Goal: Task Accomplishment & Management: Manage account settings

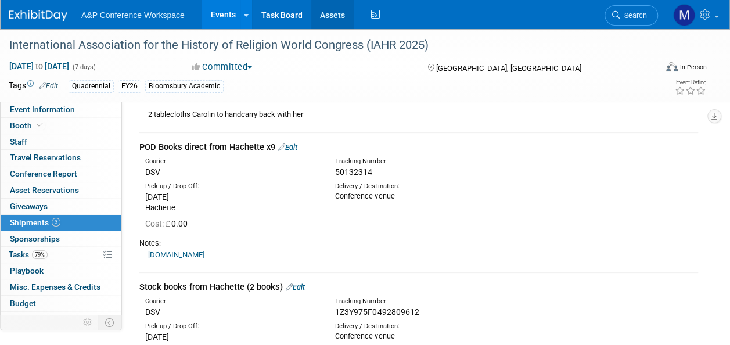
click at [343, 20] on link "Assets" at bounding box center [332, 14] width 42 height 29
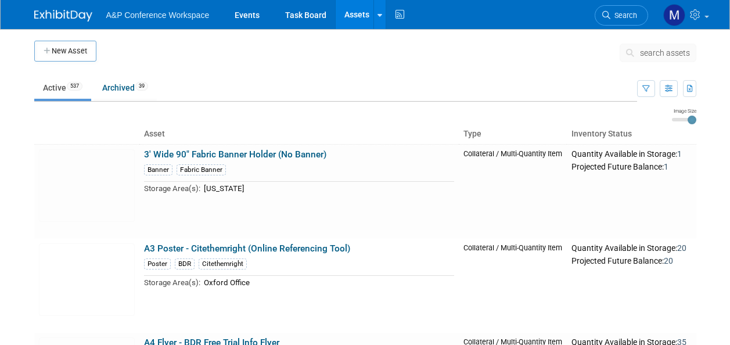
click at [670, 53] on span "search assets" at bounding box center [665, 52] width 50 height 9
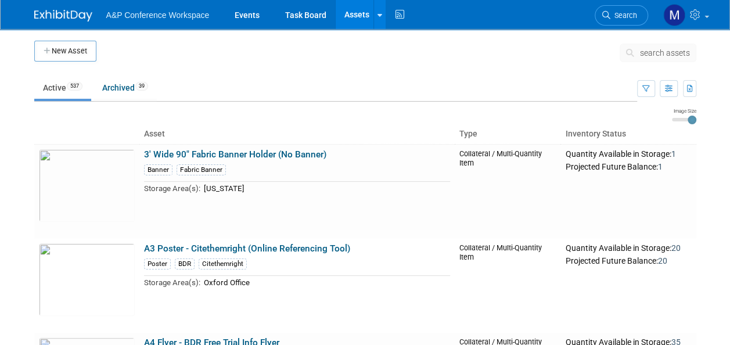
click at [670, 53] on span "search assets" at bounding box center [665, 52] width 50 height 9
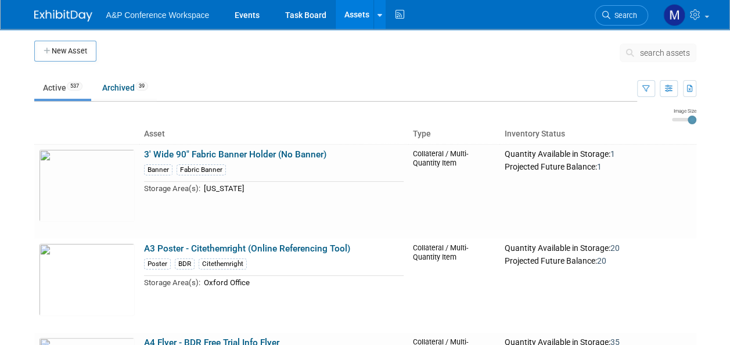
click at [670, 55] on span "search assets" at bounding box center [665, 52] width 50 height 9
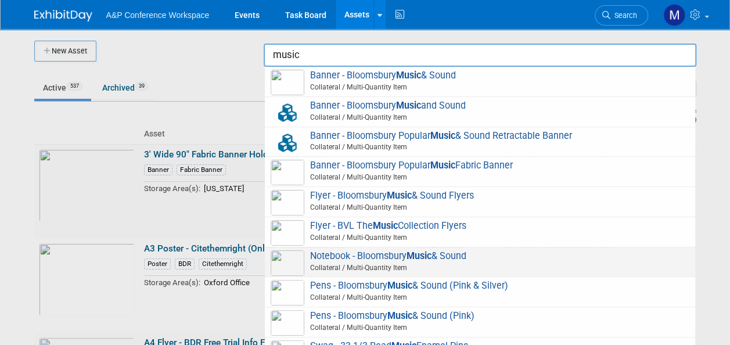
click at [400, 256] on span "Notebook - Bloomsbury Music & Sound Collateral / Multi-Quantity Item" at bounding box center [480, 262] width 419 height 24
type input "Notebook - Bloomsbury Music & Sound"
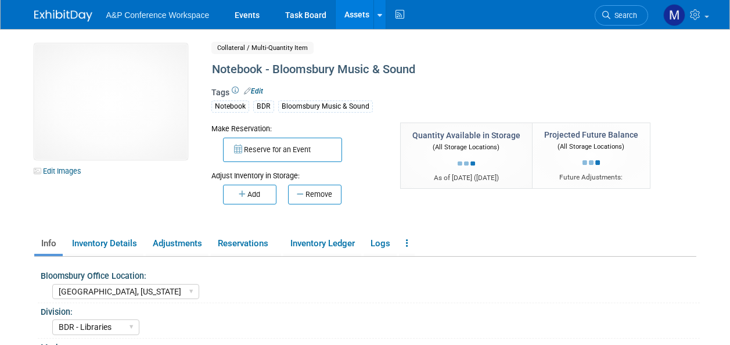
select select "[GEOGRAPHIC_DATA], [US_STATE]"
select select "BDR - Libraries"
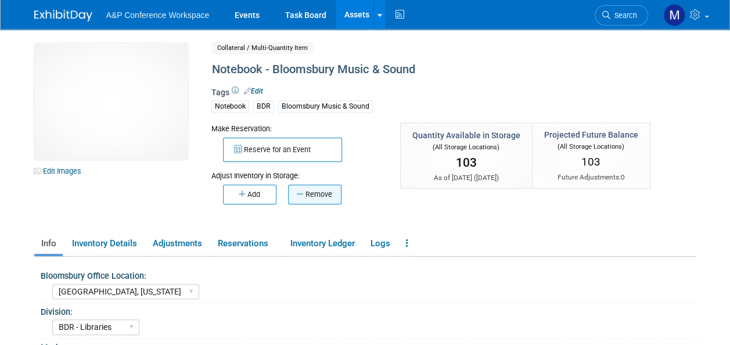
click at [324, 198] on button "Remove" at bounding box center [314, 195] width 53 height 20
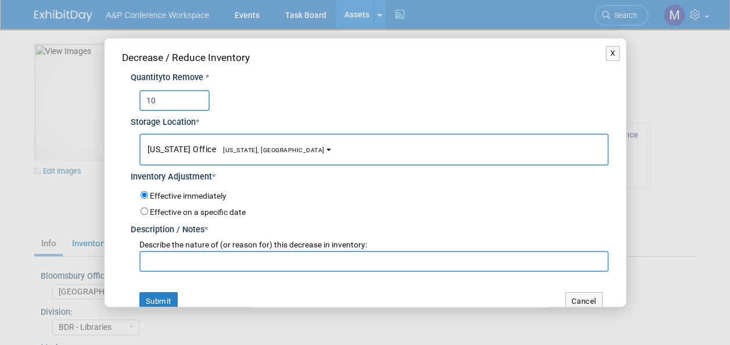
type input "10"
click at [259, 153] on button "New York Office New York, NY" at bounding box center [374, 150] width 470 height 32
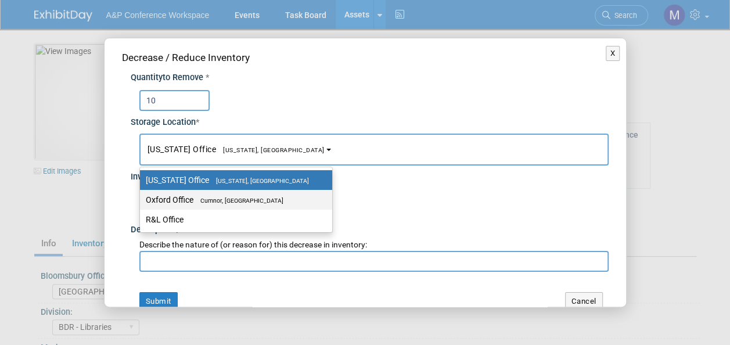
click at [257, 197] on span "Cumnor, United Kingdom" at bounding box center [239, 201] width 90 height 8
click at [142, 197] on input "Oxford Office Cumnor, United Kingdom" at bounding box center [138, 200] width 8 height 8
select select "11222978"
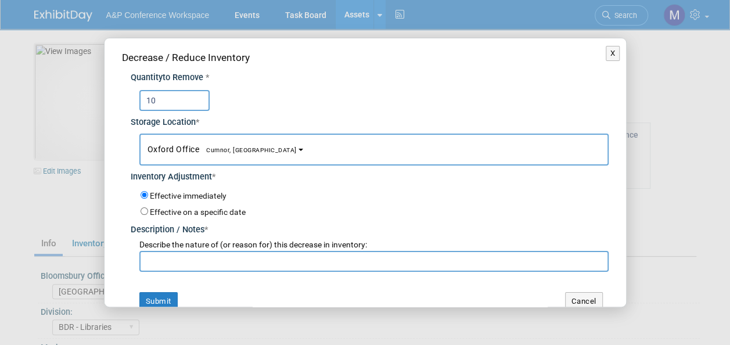
click at [241, 254] on input "text" at bounding box center [374, 261] width 470 height 21
drag, startPoint x: 285, startPoint y: 257, endPoint x: 112, endPoint y: 265, distance: 173.3
click at [112, 265] on div "Decrease / Reduce Inventory Quantity to Remove * 10 Storage Location * New York…" at bounding box center [366, 180] width 522 height 284
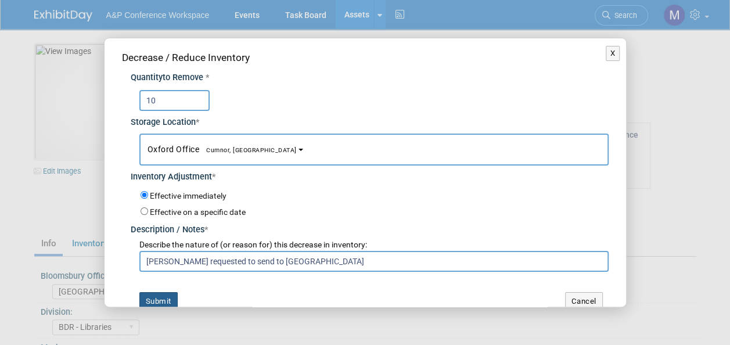
type input "Leo Luo requested to send to China"
click at [169, 299] on button "Submit" at bounding box center [158, 301] width 38 height 19
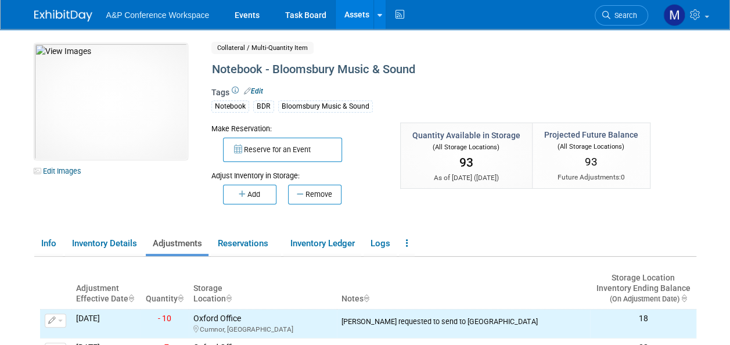
click at [363, 13] on link "Assets" at bounding box center [357, 14] width 42 height 29
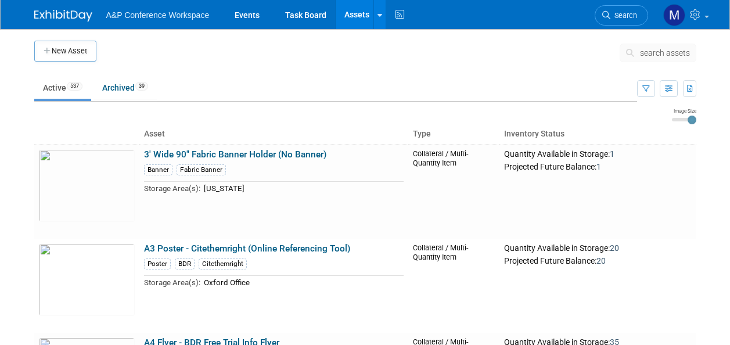
click at [667, 57] on button "search assets" at bounding box center [658, 53] width 77 height 19
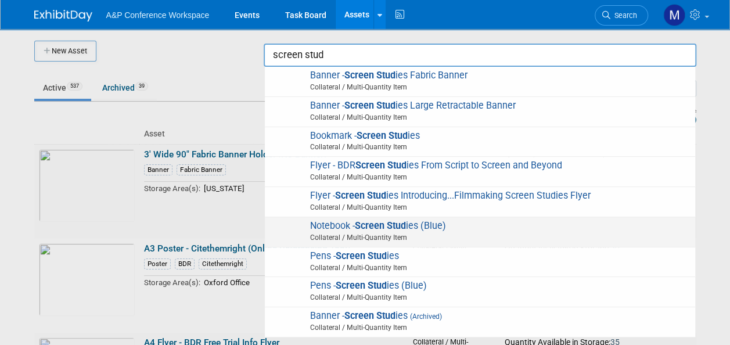
click at [392, 232] on span "Collateral / Multi-Quantity Item" at bounding box center [481, 237] width 415 height 10
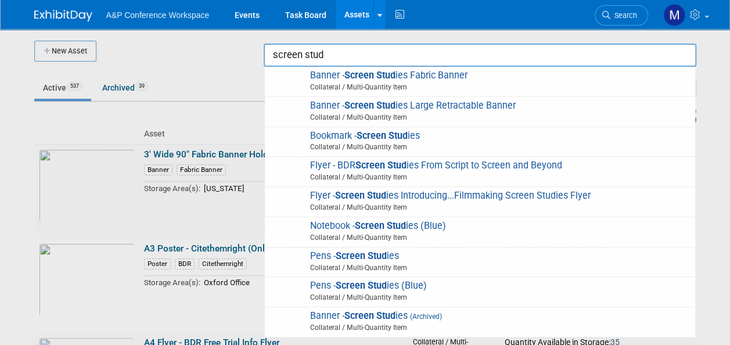
type input "Notebook - Screen Studies (Blue)"
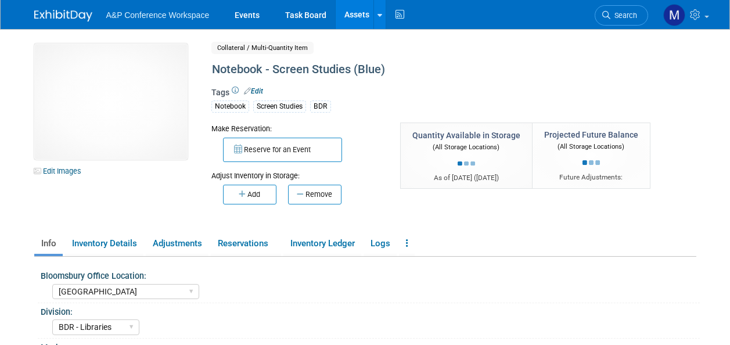
select select "[GEOGRAPHIC_DATA]"
select select "BDR - Libraries"
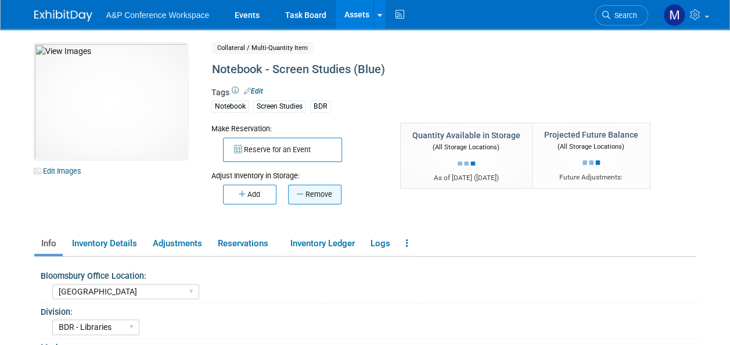
click at [331, 200] on button "Remove" at bounding box center [314, 195] width 53 height 20
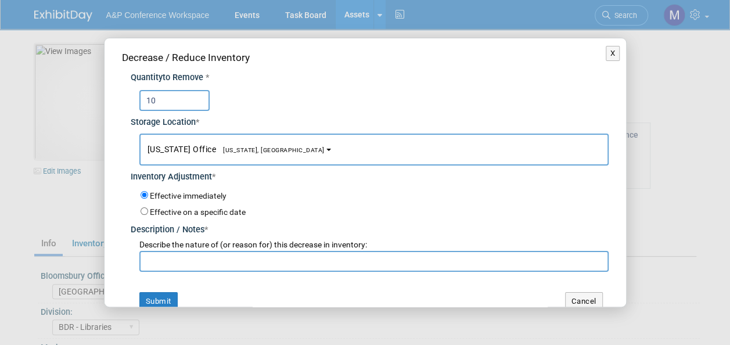
type input "10"
click at [216, 141] on button "New York Office New York, NY" at bounding box center [374, 150] width 470 height 32
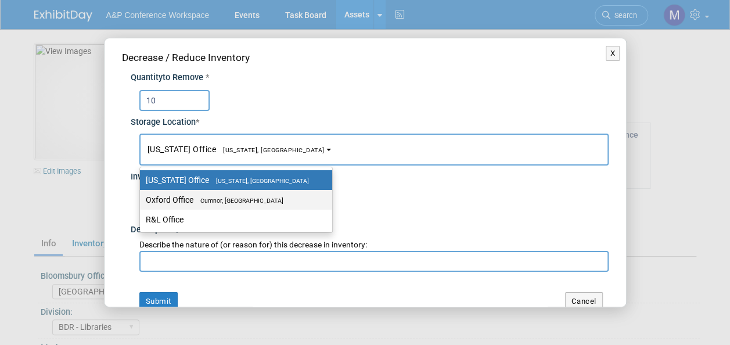
click at [222, 194] on label "Oxford Office Cumnor, United Kingdom" at bounding box center [233, 199] width 175 height 15
click at [142, 196] on input "Oxford Office Cumnor, United Kingdom" at bounding box center [138, 200] width 8 height 8
select select "11222978"
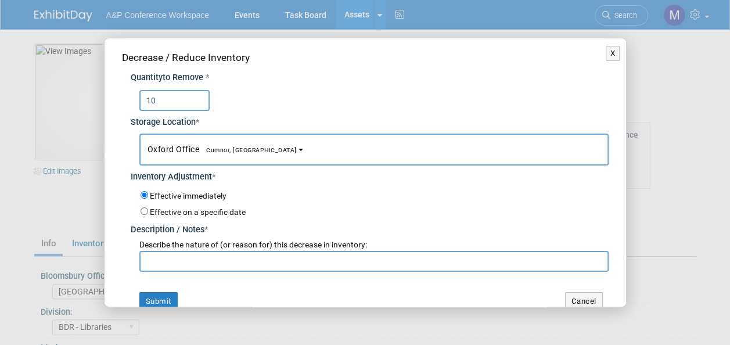
click at [212, 256] on input "text" at bounding box center [374, 261] width 470 height 21
paste input "[PERSON_NAME] requested to send to [GEOGRAPHIC_DATA]"
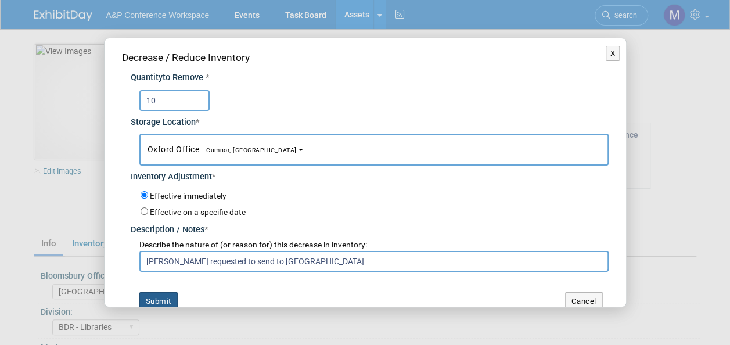
type input "Leo Luo requested to send to China"
click at [171, 295] on button "Submit" at bounding box center [158, 301] width 38 height 19
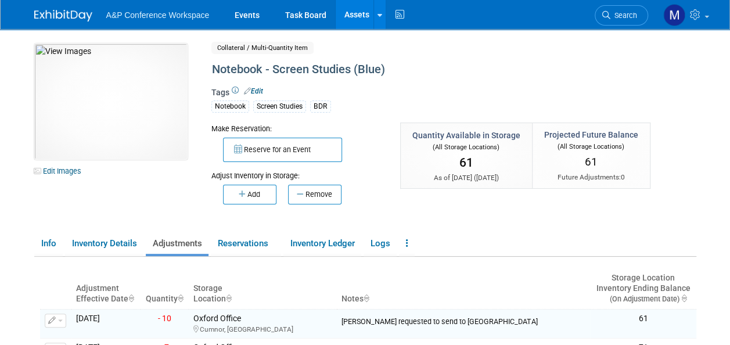
click at [359, 15] on link "Assets" at bounding box center [357, 14] width 42 height 29
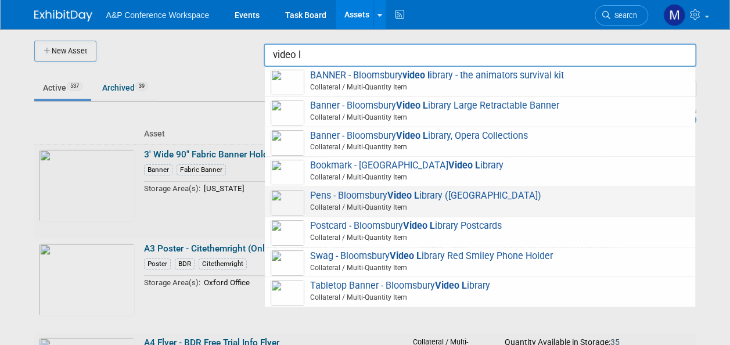
click at [373, 195] on span "Pens - Bloomsbury Video L ibrary (Burgundy) Collateral / Multi-Quantity Item" at bounding box center [480, 202] width 419 height 24
type input "Pens - Bloomsbury Video Library ([GEOGRAPHIC_DATA])"
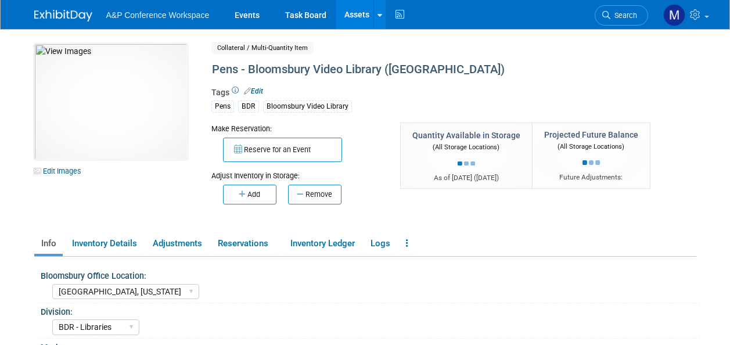
select select "[GEOGRAPHIC_DATA], [US_STATE]"
select select "BDR - Libraries"
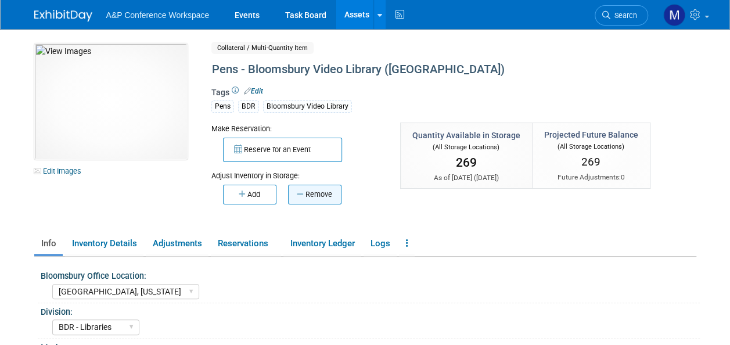
click at [318, 196] on button "Remove" at bounding box center [314, 195] width 53 height 20
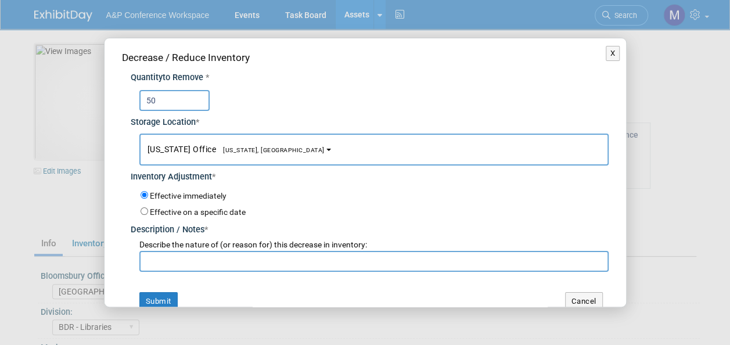
type input "50"
click at [232, 151] on span "[US_STATE], [GEOGRAPHIC_DATA]" at bounding box center [270, 150] width 109 height 8
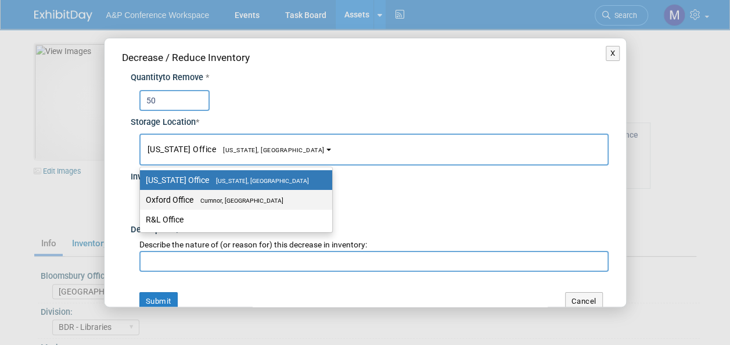
click at [230, 197] on span "Cumnor, United Kingdom" at bounding box center [239, 201] width 90 height 8
click at [142, 196] on input "Oxford Office Cumnor, United Kingdom" at bounding box center [138, 200] width 8 height 8
select select "11222978"
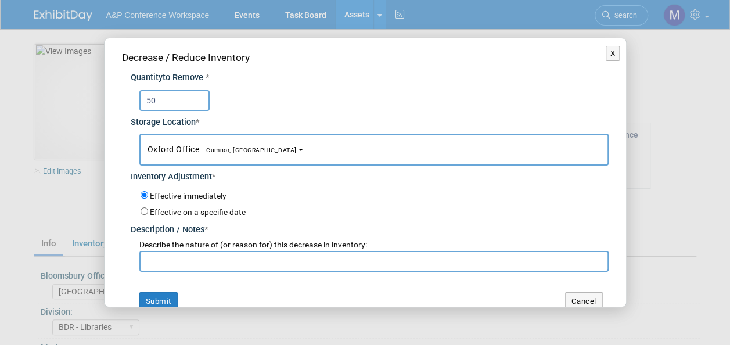
click at [222, 263] on input "text" at bounding box center [374, 261] width 470 height 21
paste input "Leo Luo requested to send to China"
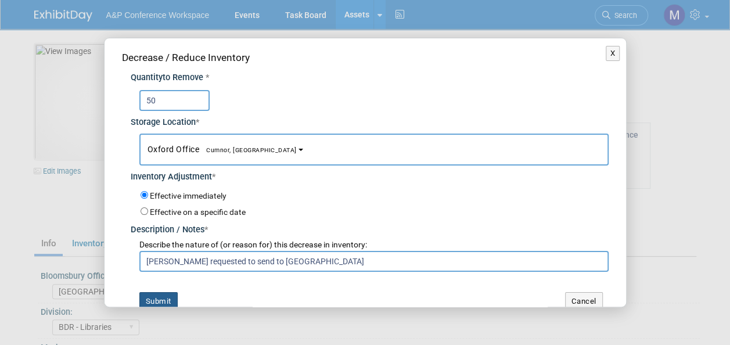
type input "Leo Luo requested to send to China"
click at [167, 298] on button "Submit" at bounding box center [158, 301] width 38 height 19
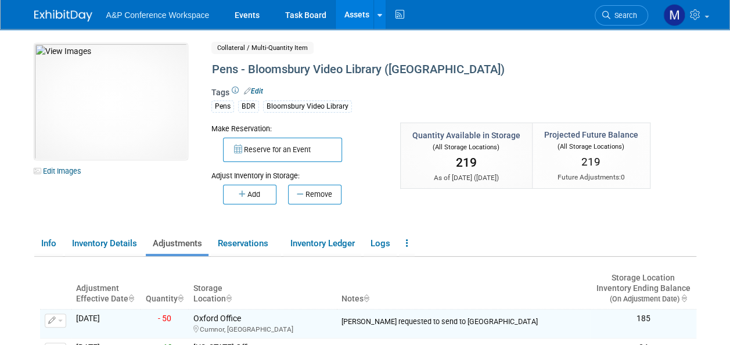
click at [359, 16] on link "Assets" at bounding box center [357, 14] width 42 height 29
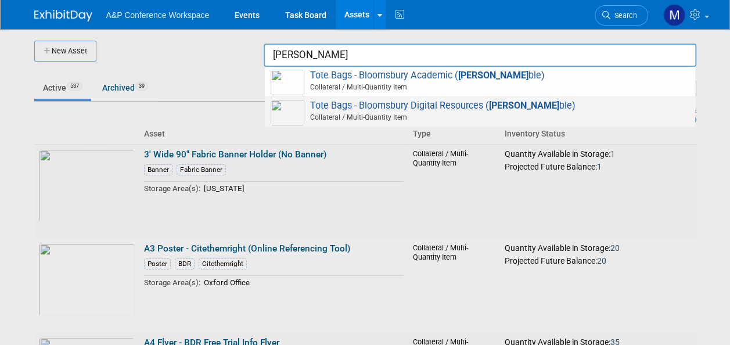
click at [396, 108] on span "Tote Bags - Bloomsbury Digital Resources ( Folda ble) Collateral / Multi-Quanti…" at bounding box center [480, 112] width 419 height 24
type input "Tote Bags - Bloomsbury Digital Resources (Foldable)"
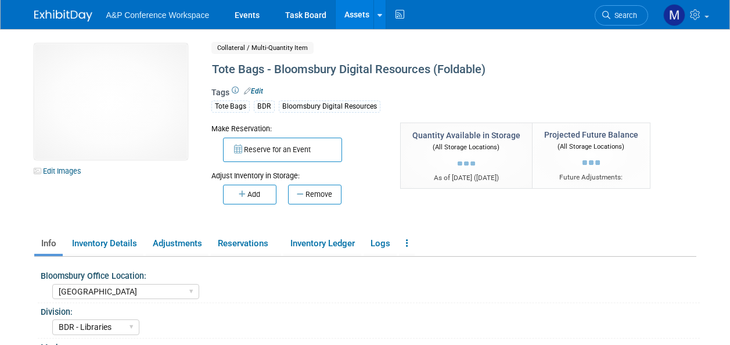
select select "[GEOGRAPHIC_DATA]"
select select "BDR - Libraries"
select select "[PERSON_NAME]"
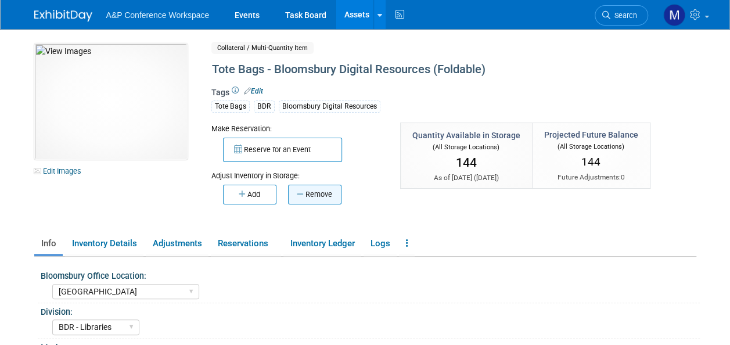
click at [331, 193] on button "Remove" at bounding box center [314, 195] width 53 height 20
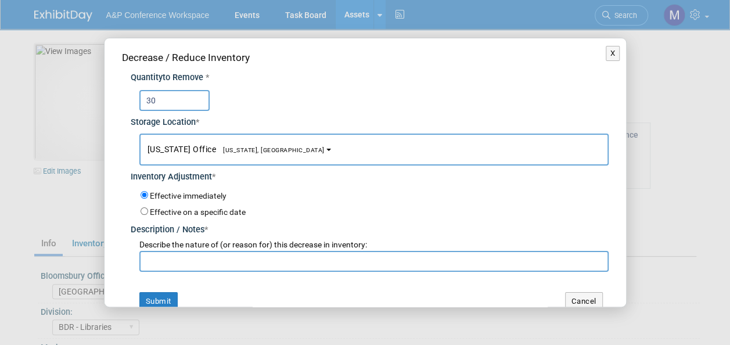
type input "30"
click at [216, 146] on span "[US_STATE], [GEOGRAPHIC_DATA]" at bounding box center [270, 150] width 109 height 8
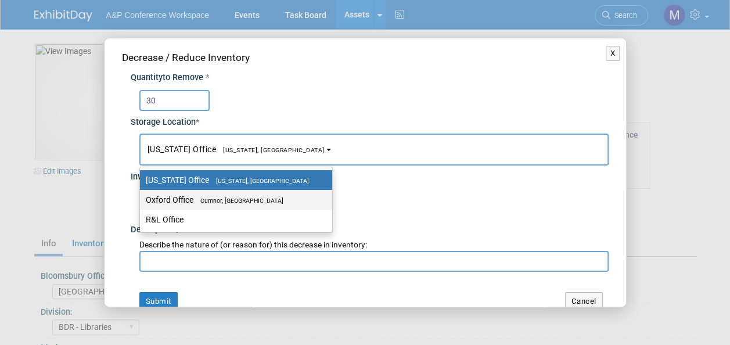
click at [213, 199] on span "Cumnor, [GEOGRAPHIC_DATA]" at bounding box center [239, 201] width 90 height 8
click at [142, 199] on input "Oxford Office [GEOGRAPHIC_DATA], [GEOGRAPHIC_DATA]" at bounding box center [138, 200] width 8 height 8
select select "11222978"
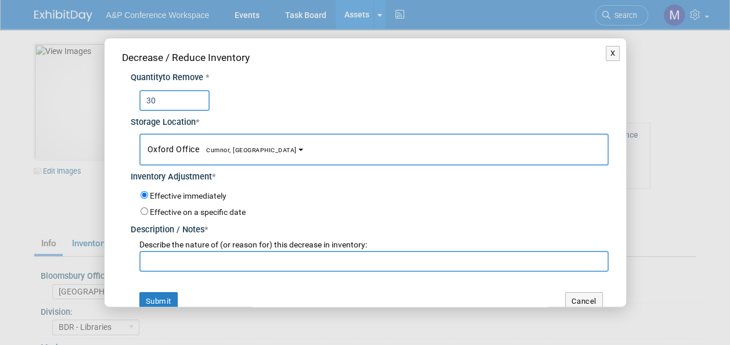
drag, startPoint x: 211, startPoint y: 269, endPoint x: 213, endPoint y: 258, distance: 11.3
click at [212, 268] on input "text" at bounding box center [374, 261] width 470 height 21
paste input "[PERSON_NAME] requested to send to [GEOGRAPHIC_DATA]"
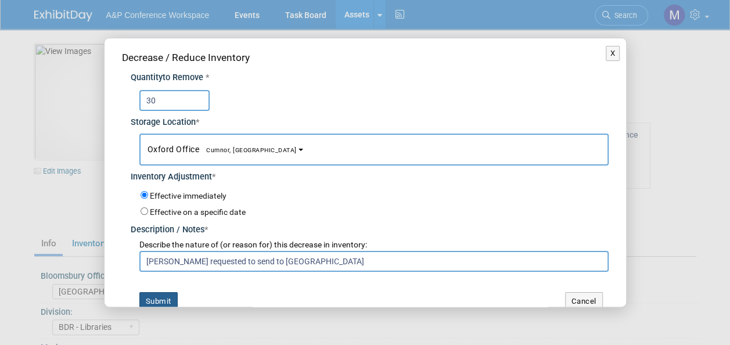
type input "[PERSON_NAME] requested to send to [GEOGRAPHIC_DATA]"
click at [168, 295] on button "Submit" at bounding box center [158, 301] width 38 height 19
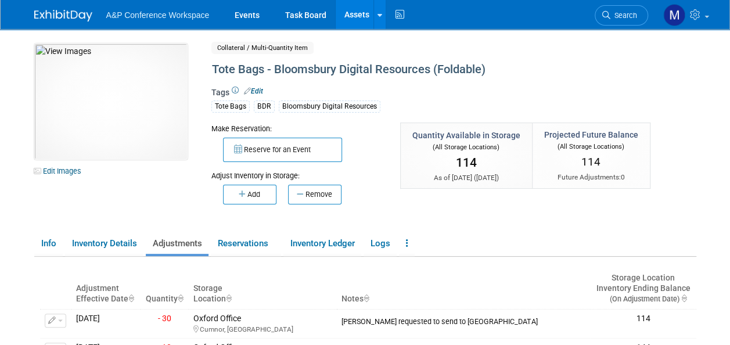
click at [356, 16] on link "Assets" at bounding box center [357, 14] width 42 height 29
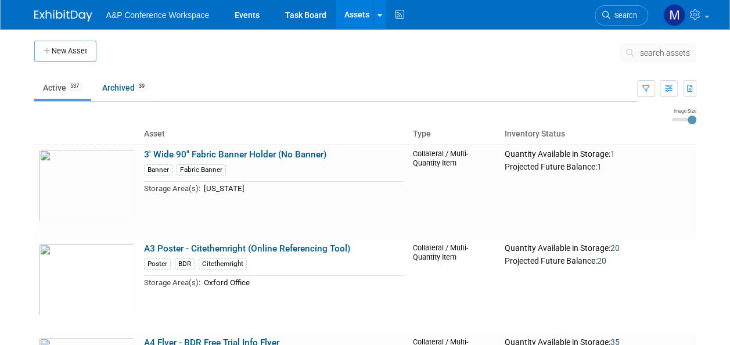
click at [667, 56] on span "search assets" at bounding box center [665, 52] width 50 height 9
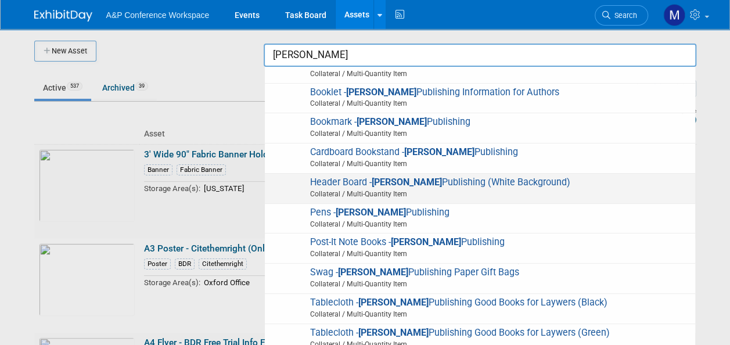
scroll to position [116, 0]
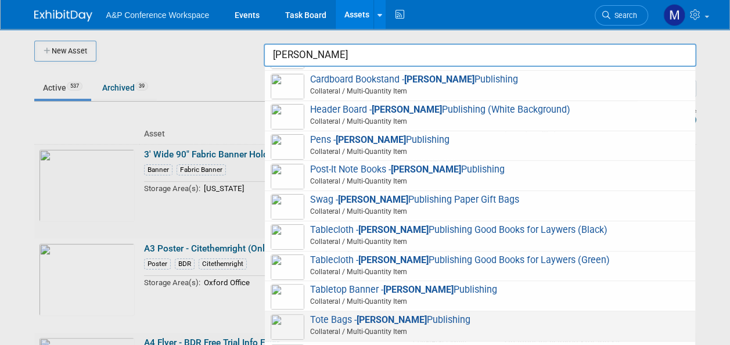
click at [391, 318] on span "Tote Bags - Hart Publishing Collateral / Multi-Quantity Item" at bounding box center [480, 326] width 419 height 24
type input "Tote Bags - Hart Publishing"
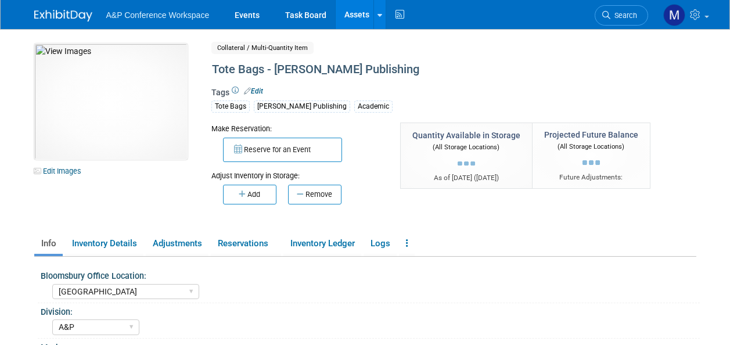
select select "[GEOGRAPHIC_DATA]"
select select "A&P"
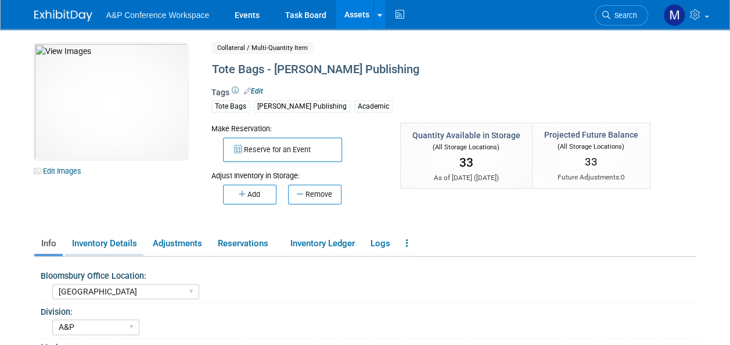
click at [131, 247] on link "Inventory Details" at bounding box center [104, 244] width 78 height 20
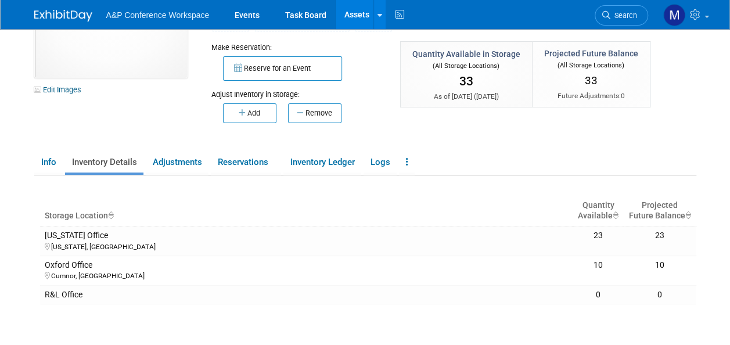
scroll to position [58, 0]
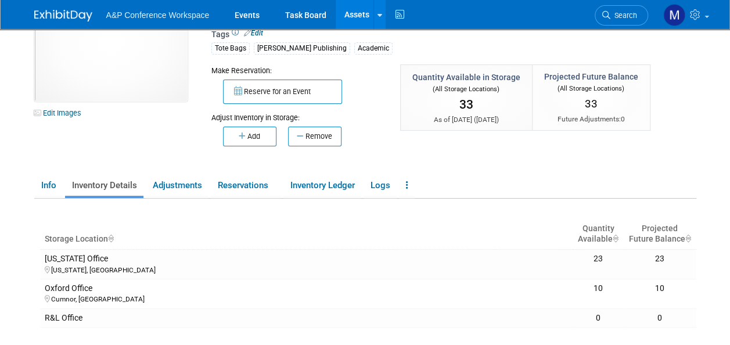
click at [310, 137] on button "Remove" at bounding box center [314, 137] width 53 height 20
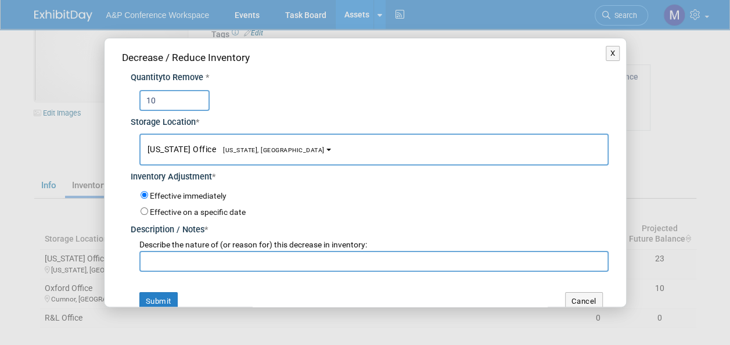
type input "10"
click at [327, 149] on b "button" at bounding box center [329, 150] width 5 height 2
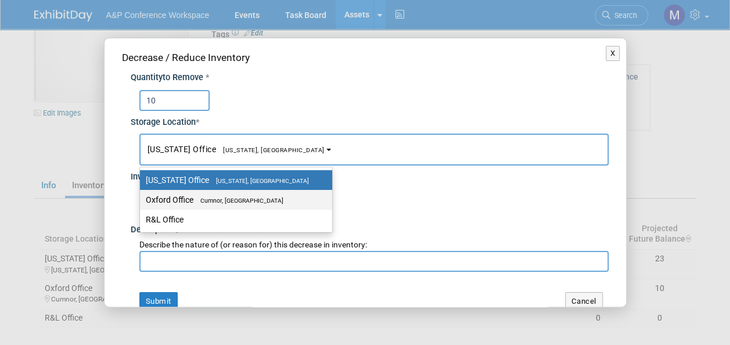
click at [266, 205] on label "Oxford Office Cumnor, United Kingdom" at bounding box center [233, 199] width 175 height 15
click at [142, 204] on input "Oxford Office Cumnor, United Kingdom" at bounding box center [138, 200] width 8 height 8
select select "11222978"
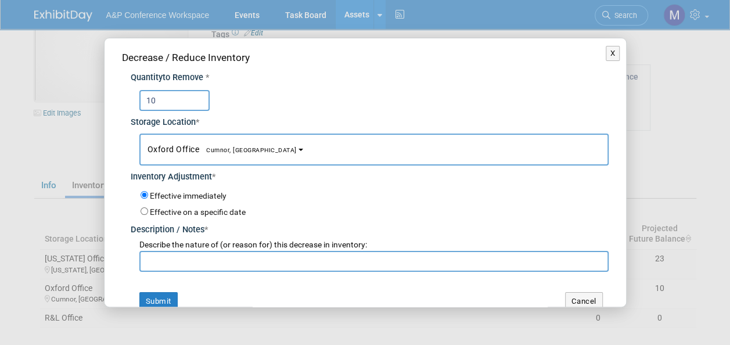
click at [249, 260] on input "text" at bounding box center [374, 261] width 470 height 21
paste input "Leo Luo requested to send to China"
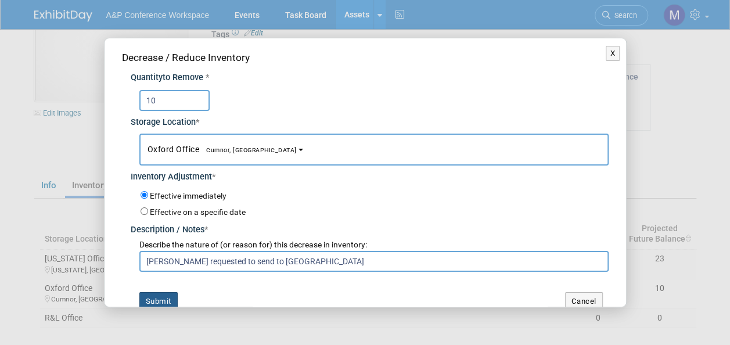
type input "Leo Luo requested to send to China"
click at [168, 296] on button "Submit" at bounding box center [158, 301] width 38 height 19
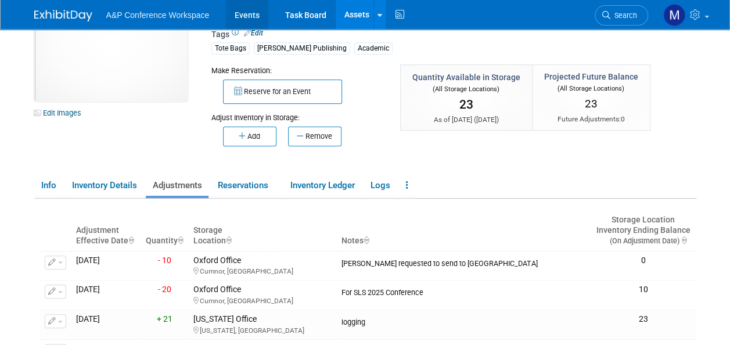
click at [257, 16] on link "Events" at bounding box center [247, 14] width 42 height 29
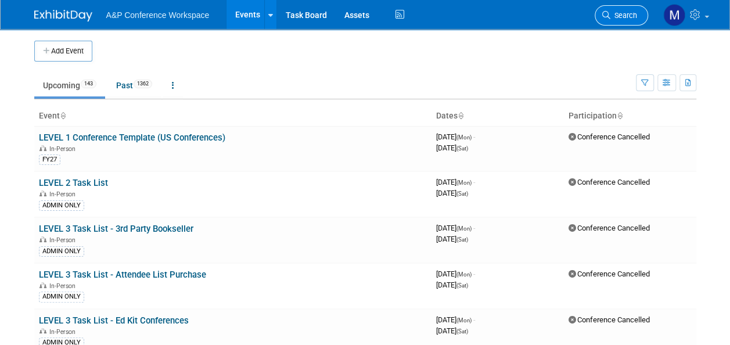
click at [631, 11] on span "Search" at bounding box center [624, 15] width 27 height 9
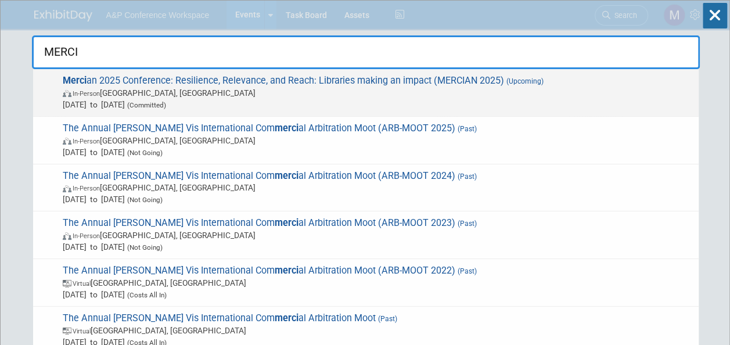
type input "MERCI"
click at [357, 81] on span "Merci an 2025 Conference: Resilience, Relevance, and Reach: Libraries making an…" at bounding box center [376, 92] width 634 height 35
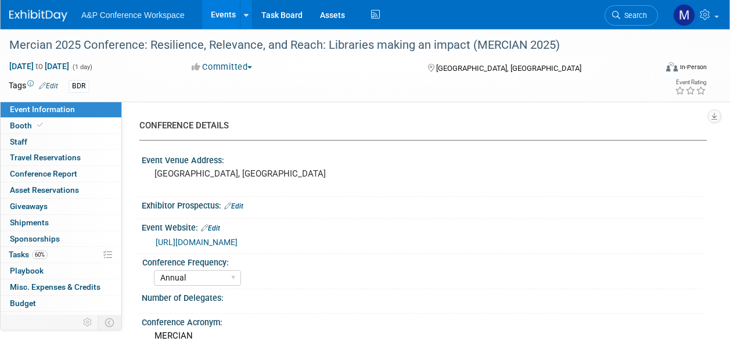
select select "Annual"
select select "Level 2"
select select "In-Person Booth"
select select "Libraries"
select select "Bloomsbury Digital Resources"
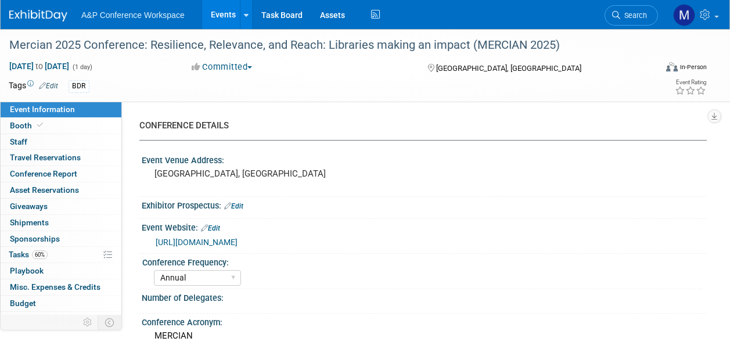
select select "[PERSON_NAME]"
select select "BDR Product Awareness and Trial Generation​"
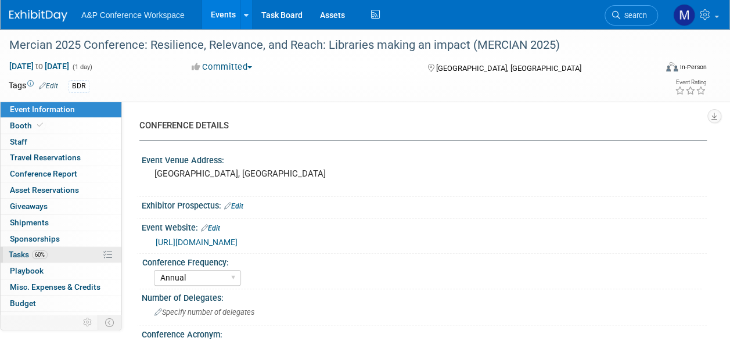
click at [70, 249] on link "60% Tasks 60%" at bounding box center [61, 255] width 121 height 16
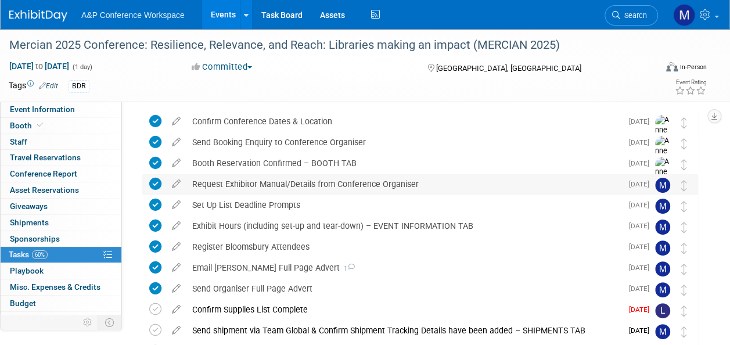
scroll to position [58, 0]
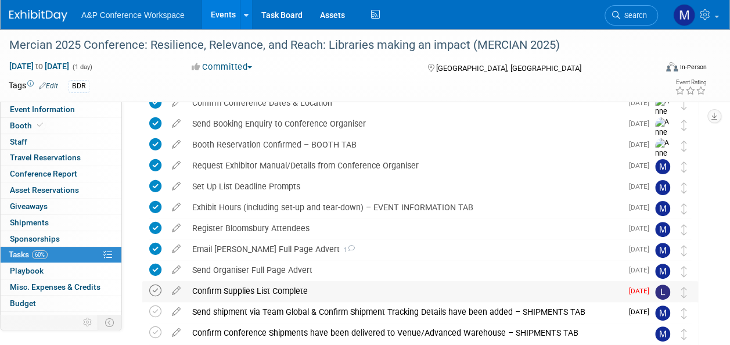
click at [157, 292] on icon at bounding box center [155, 291] width 12 height 12
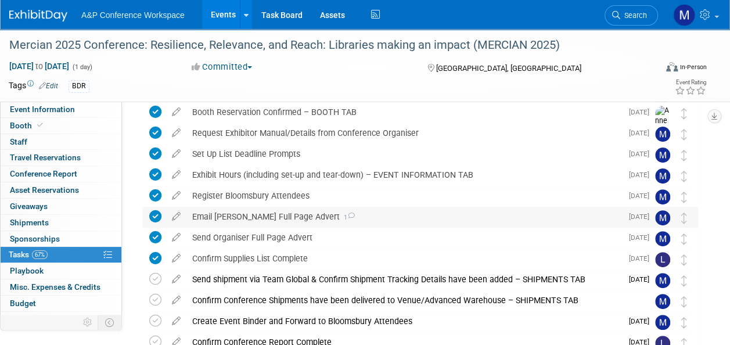
scroll to position [116, 0]
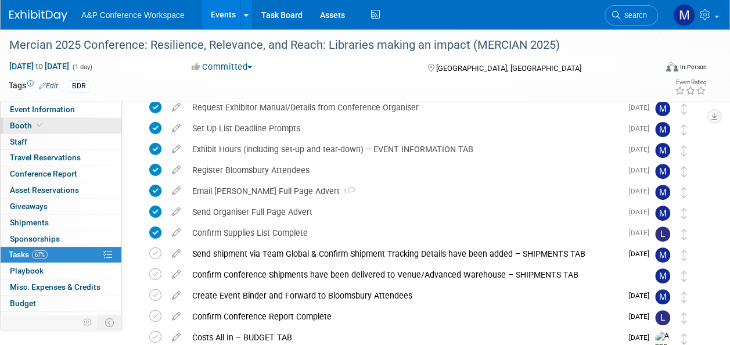
click at [89, 127] on link "Booth" at bounding box center [61, 126] width 121 height 16
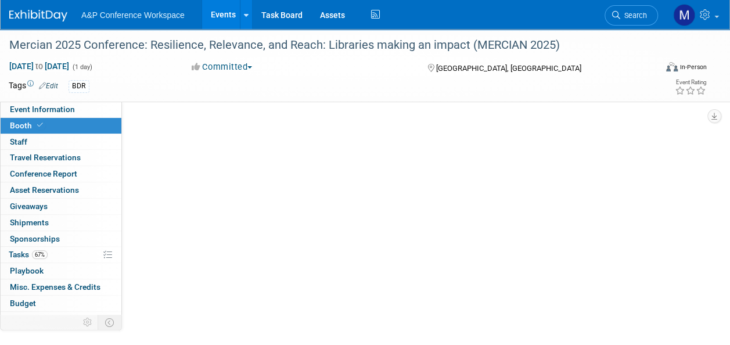
scroll to position [0, 0]
select select "DIGI"
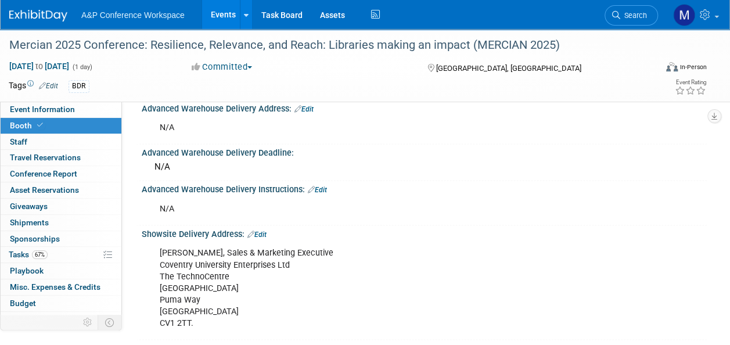
scroll to position [814, 0]
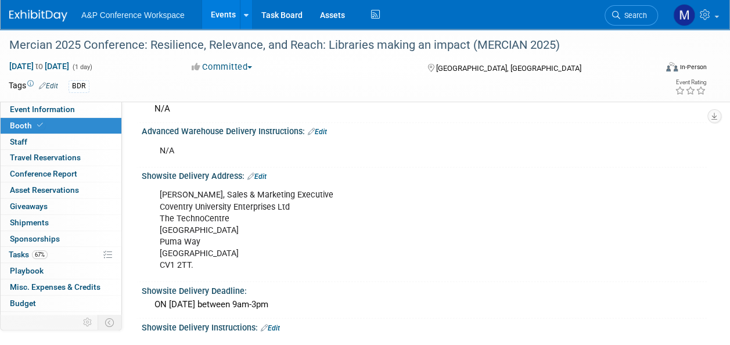
click at [73, 240] on link "0 Sponsorships 0" at bounding box center [61, 239] width 121 height 16
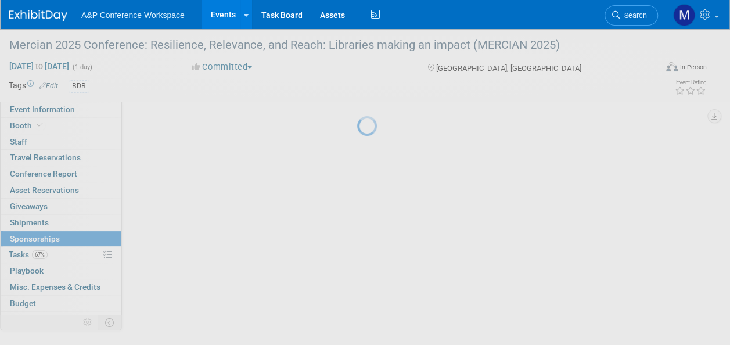
scroll to position [0, 0]
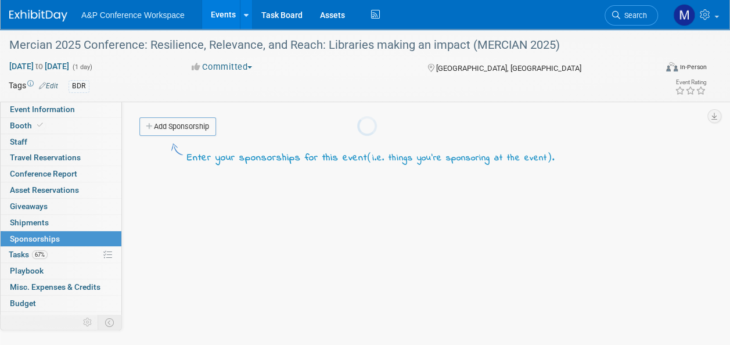
click at [357, 252] on div at bounding box center [365, 172] width 16 height 345
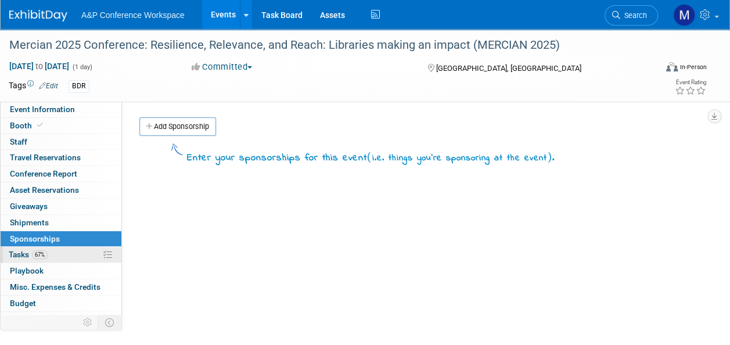
click at [71, 247] on link "67% Tasks 67%" at bounding box center [61, 255] width 121 height 16
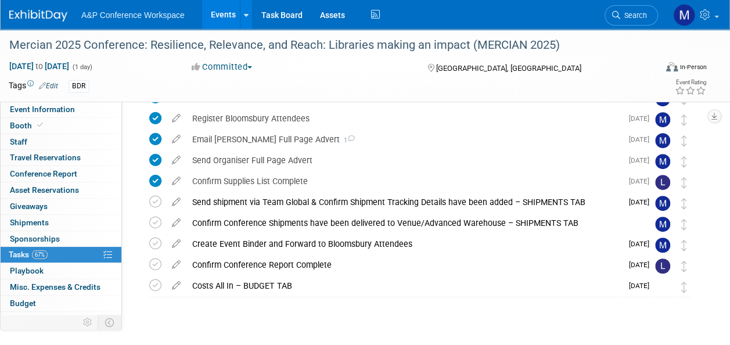
scroll to position [174, 0]
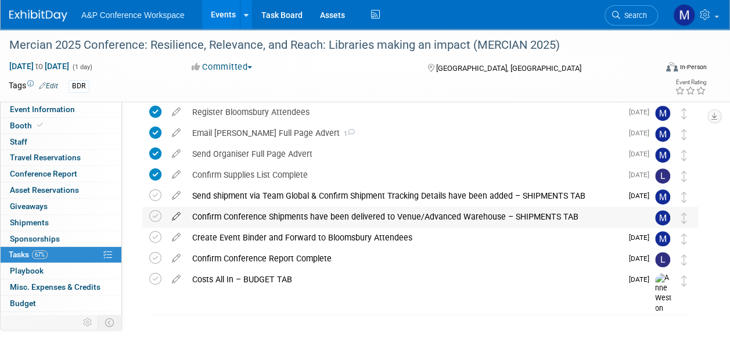
click at [177, 215] on icon at bounding box center [176, 214] width 20 height 15
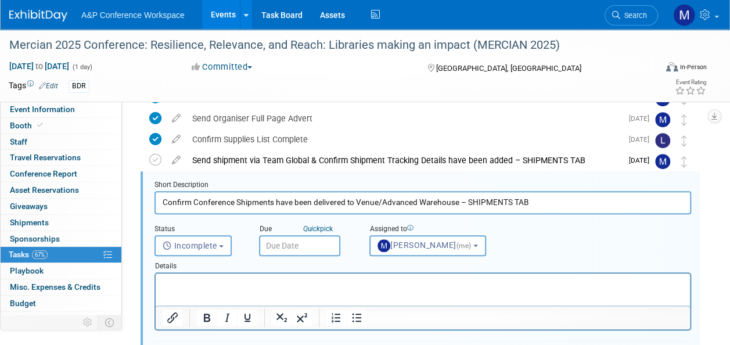
scroll to position [210, 0]
click at [296, 245] on input "text" at bounding box center [299, 245] width 81 height 21
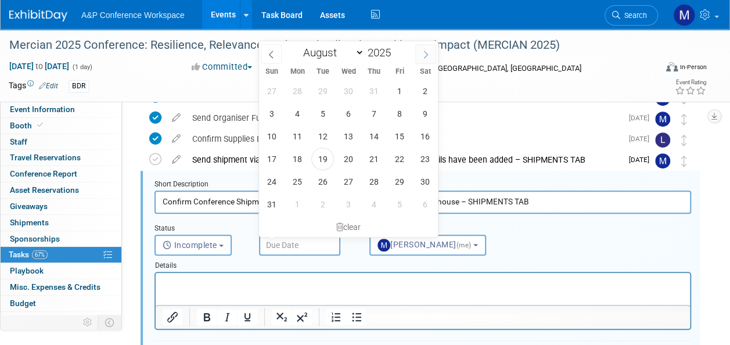
click at [425, 55] on icon at bounding box center [426, 55] width 8 height 8
select select "8"
click at [299, 107] on span "8" at bounding box center [297, 113] width 23 height 23
type input "[DATE]"
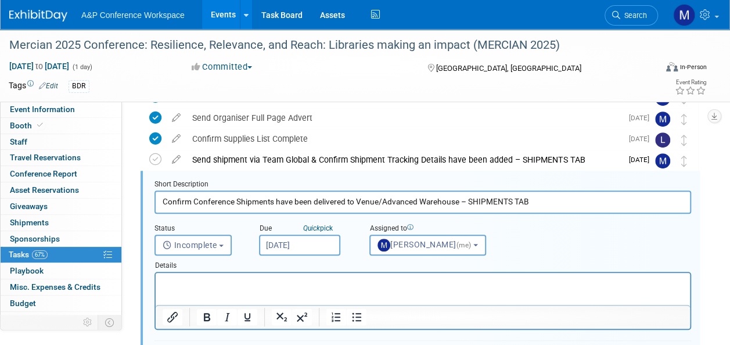
click at [311, 283] on p "Rich Text Area. Press ALT-0 for help." at bounding box center [423, 283] width 521 height 11
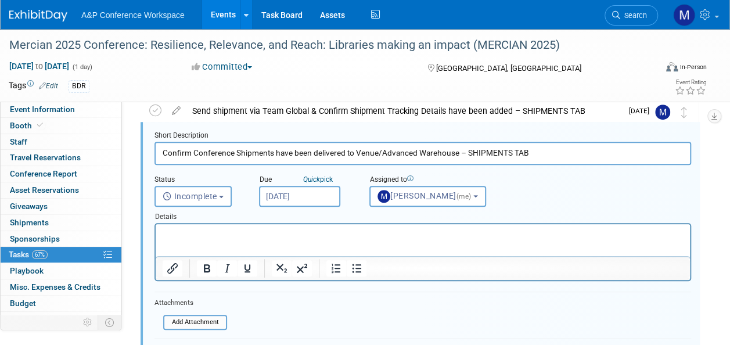
scroll to position [385, 0]
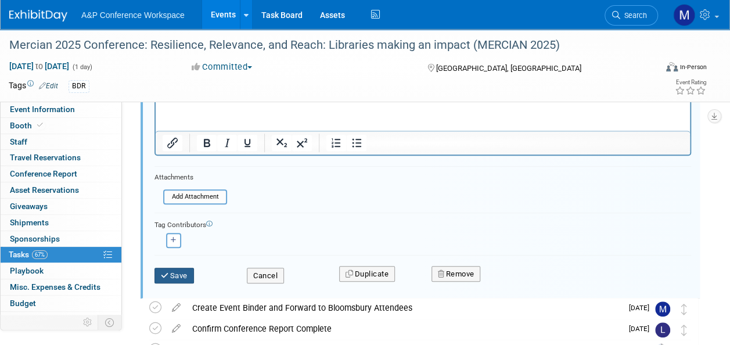
click at [178, 271] on button "Save" at bounding box center [175, 276] width 40 height 16
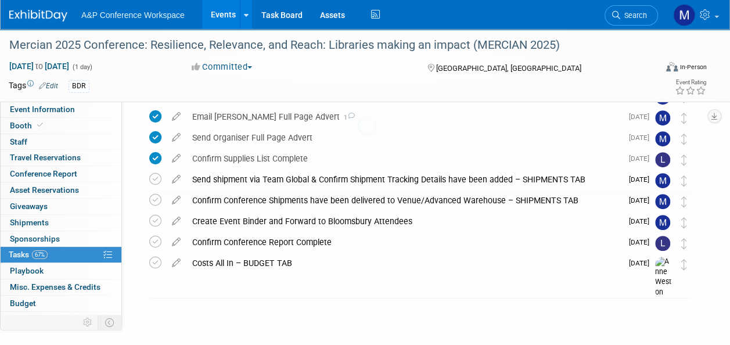
scroll to position [190, 0]
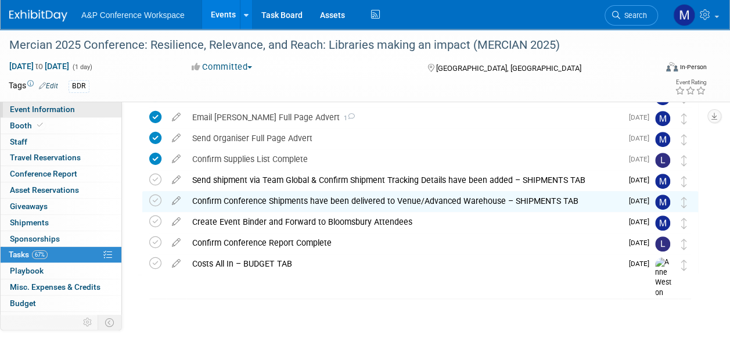
click at [83, 105] on link "Event Information" at bounding box center [61, 110] width 121 height 16
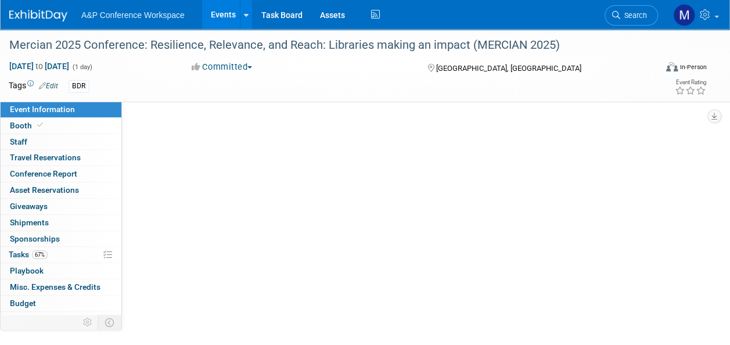
select select "Annual"
select select "Level 2"
select select "In-Person Booth"
select select "Libraries"
select select "Bloomsbury Digital Resources"
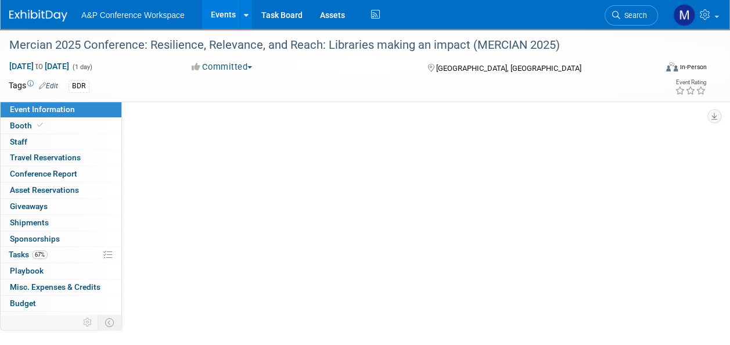
select select "[PERSON_NAME]"
select select "BDR Product Awareness and Trial Generation​"
